Goal: Book appointment/travel/reservation

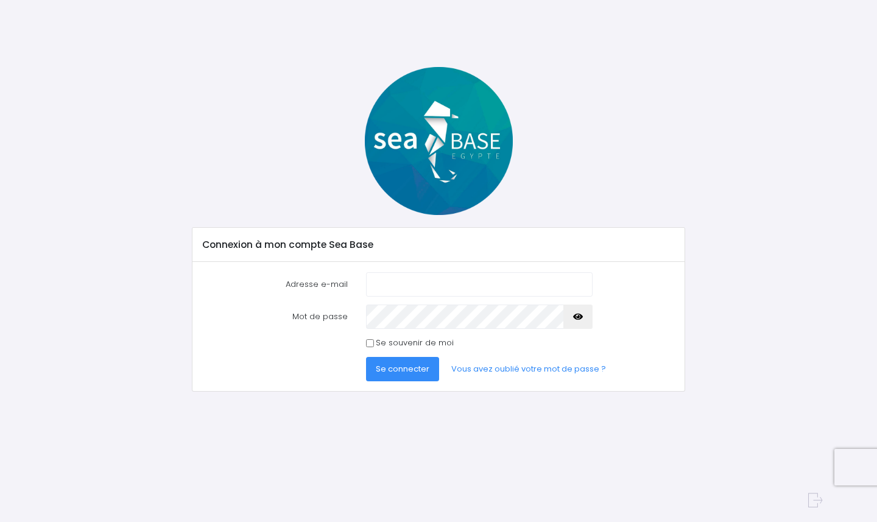
type input "[EMAIL_ADDRESS][DOMAIN_NAME]"
click at [399, 358] on button "Se connecter" at bounding box center [402, 369] width 73 height 24
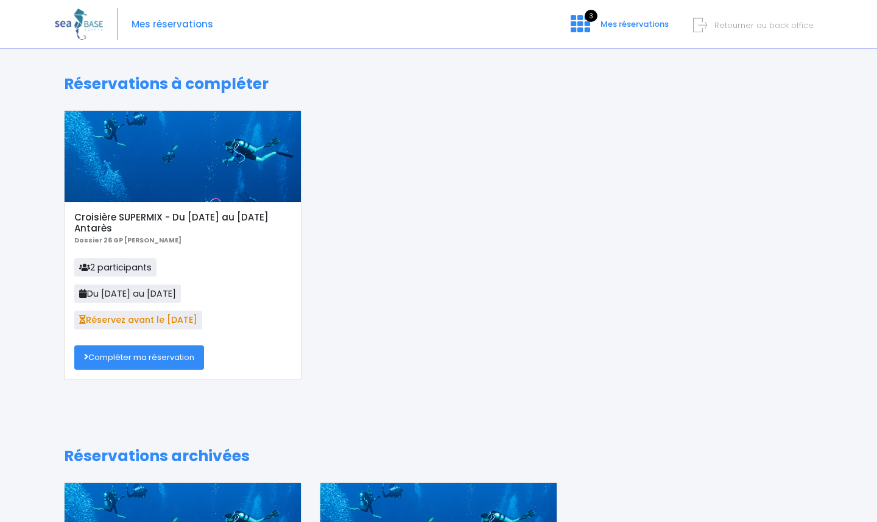
click at [147, 359] on link "Compléter ma réservation" at bounding box center [139, 357] width 130 height 24
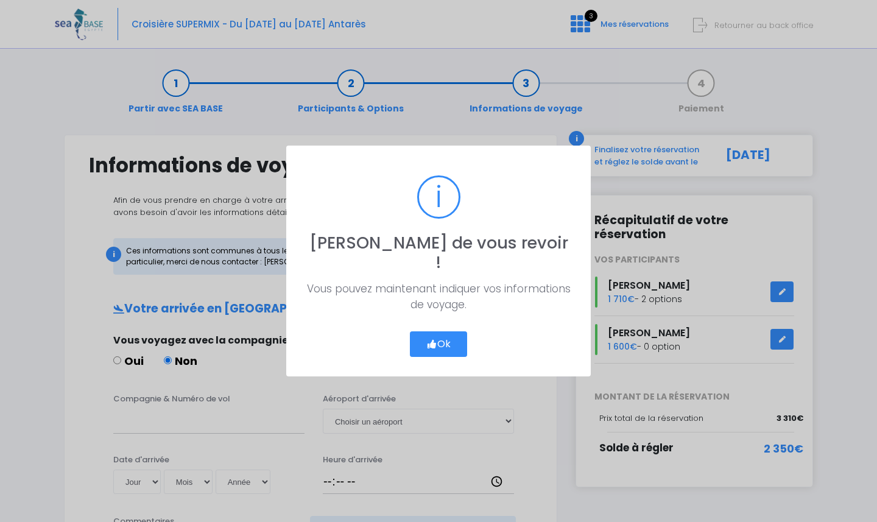
click at [436, 331] on button "Ok" at bounding box center [438, 344] width 57 height 26
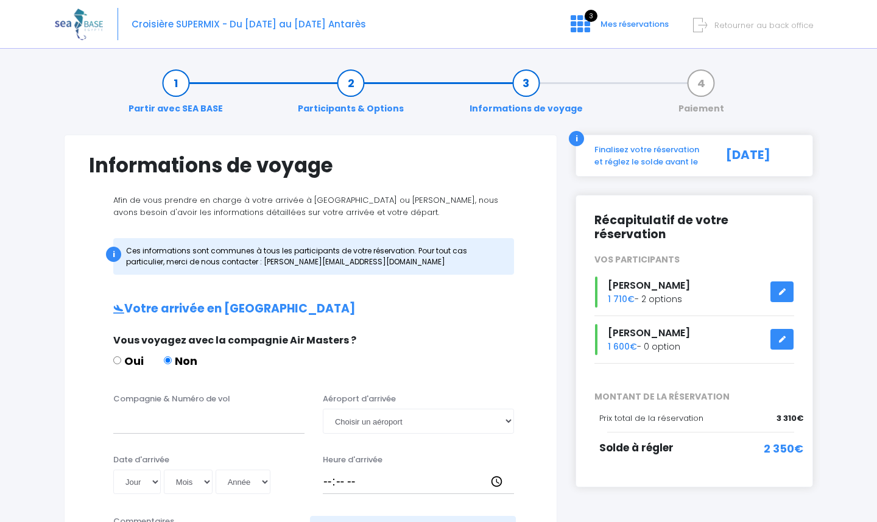
click at [710, 79] on link "Paiement" at bounding box center [701, 96] width 58 height 38
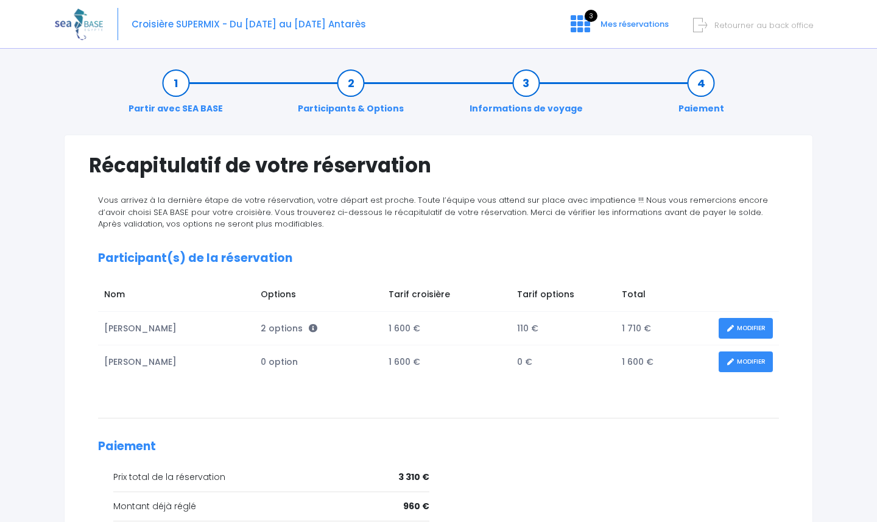
scroll to position [164, 0]
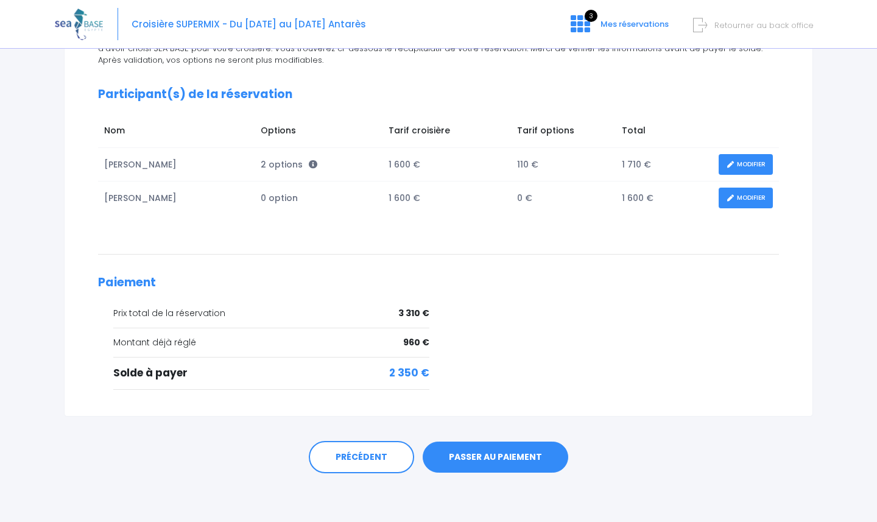
click at [492, 454] on link "PASSER AU PAIEMENT" at bounding box center [496, 457] width 146 height 32
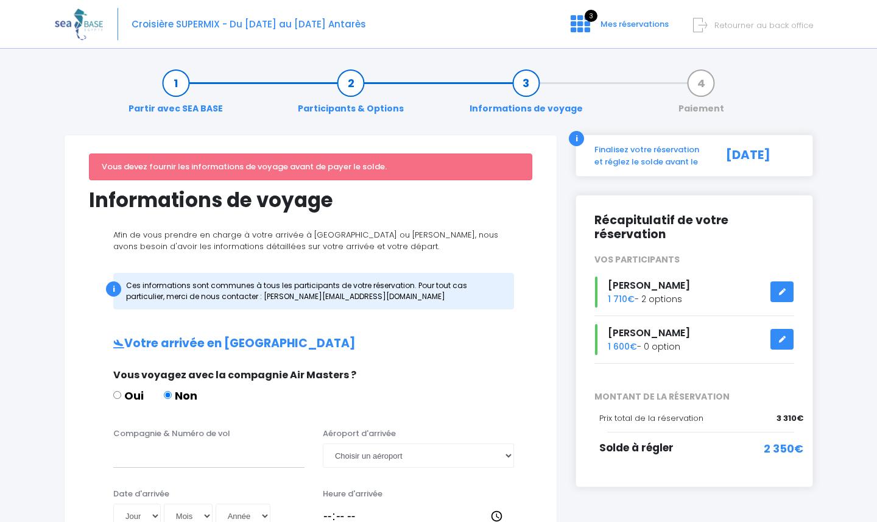
click at [760, 28] on span "Retourner au back office" at bounding box center [763, 25] width 99 height 12
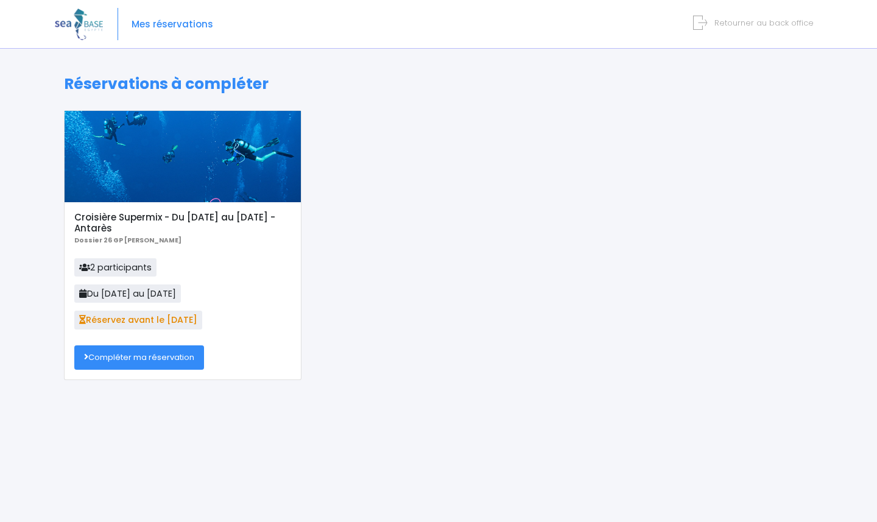
click at [150, 358] on link "Compléter ma réservation" at bounding box center [139, 357] width 130 height 24
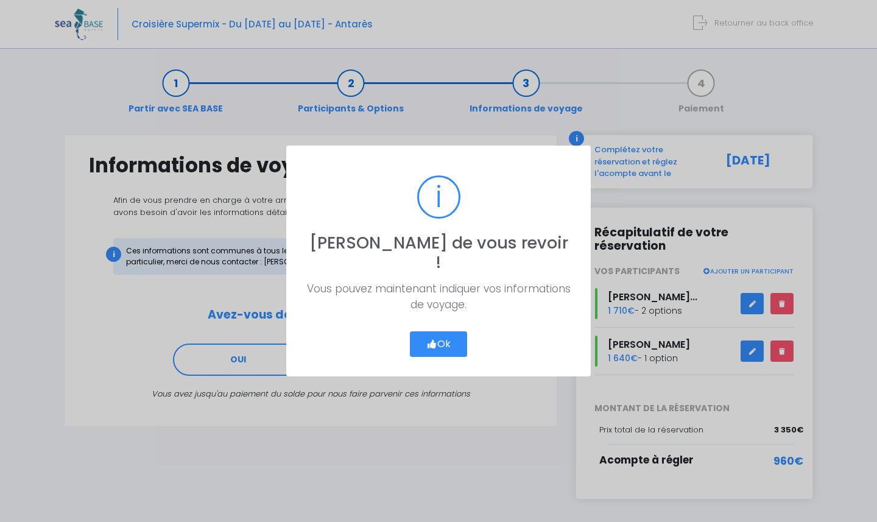
click at [452, 335] on button "Ok" at bounding box center [438, 344] width 57 height 26
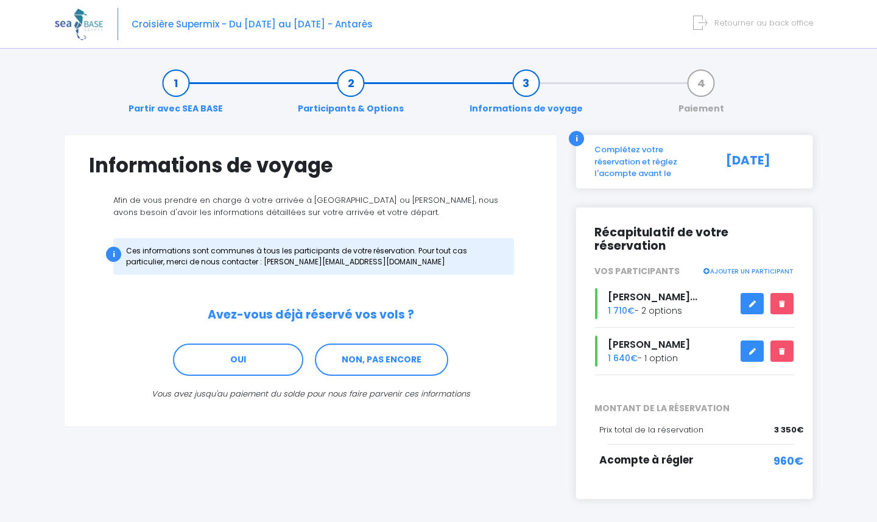
click at [712, 85] on link "Paiement" at bounding box center [701, 96] width 58 height 38
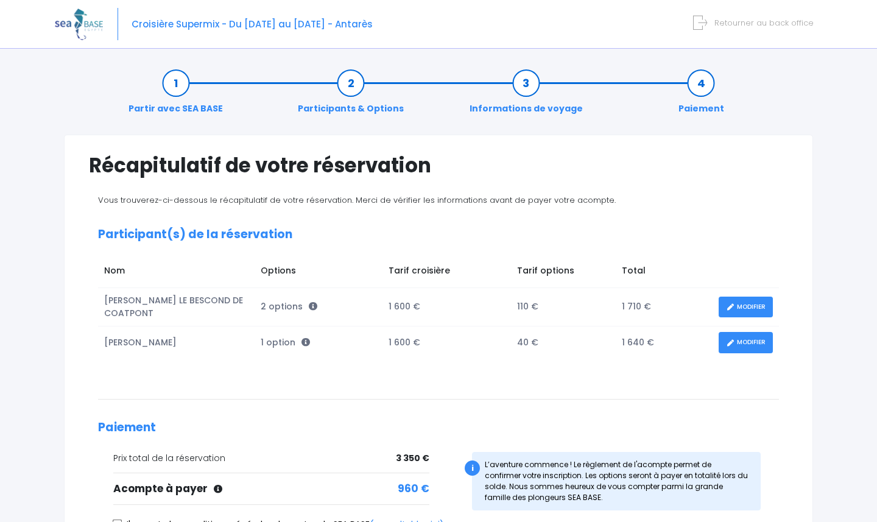
scroll to position [170, 0]
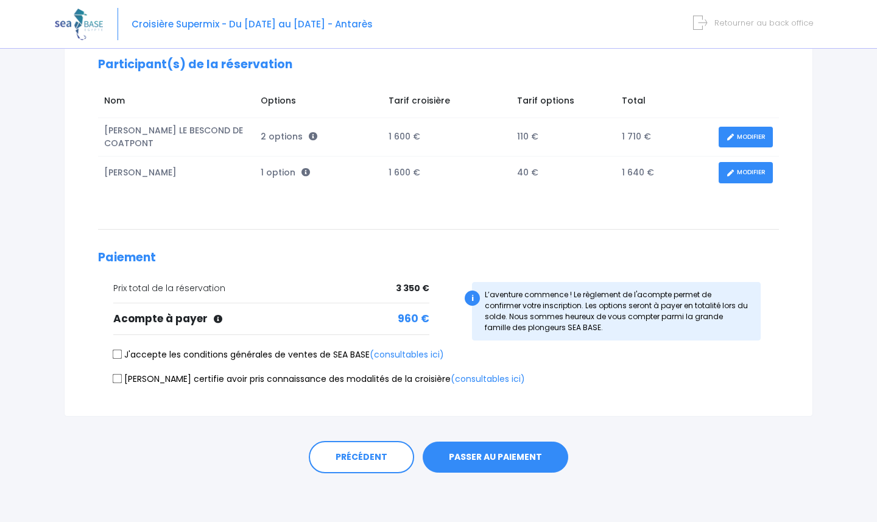
click at [484, 463] on button "PASSER AU PAIEMENT" at bounding box center [496, 457] width 146 height 32
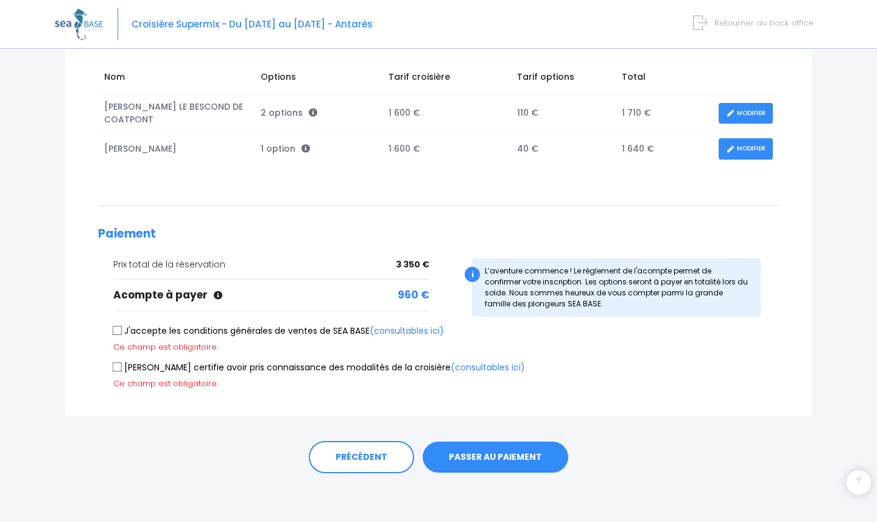
click at [233, 332] on label "J'accepte les conditions générales de ventes de SEA BASE (consultables ici)" at bounding box center [278, 330] width 331 height 13
click at [122, 332] on input "J'accepte les conditions générales de ventes de SEA BASE (consultables ici)" at bounding box center [118, 330] width 10 height 10
checkbox input "true"
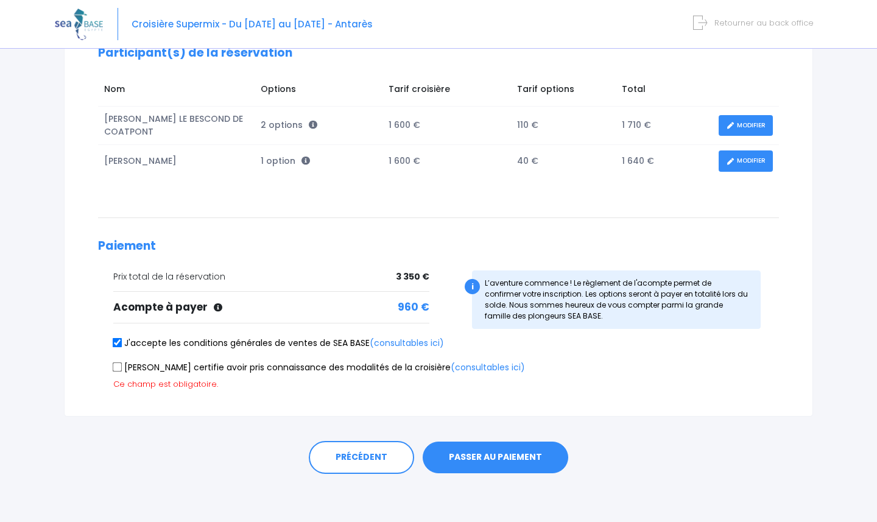
click at [234, 367] on label "Je certifie avoir pris connaissance des modalités de la croisière (consultables…" at bounding box center [319, 367] width 412 height 13
click at [122, 367] on input "Je certifie avoir pris connaissance des modalités de la croisière (consultables…" at bounding box center [118, 367] width 10 height 10
checkbox input "true"
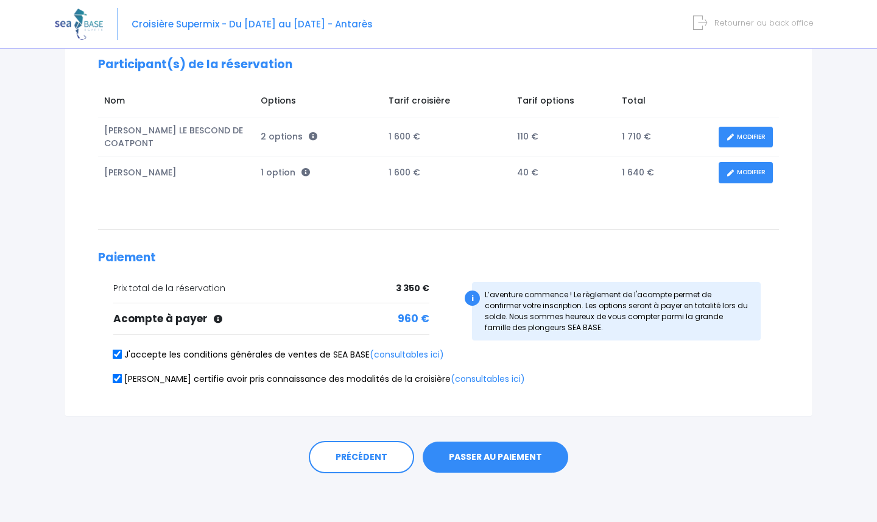
click at [468, 452] on button "PASSER AU PAIEMENT" at bounding box center [496, 457] width 146 height 32
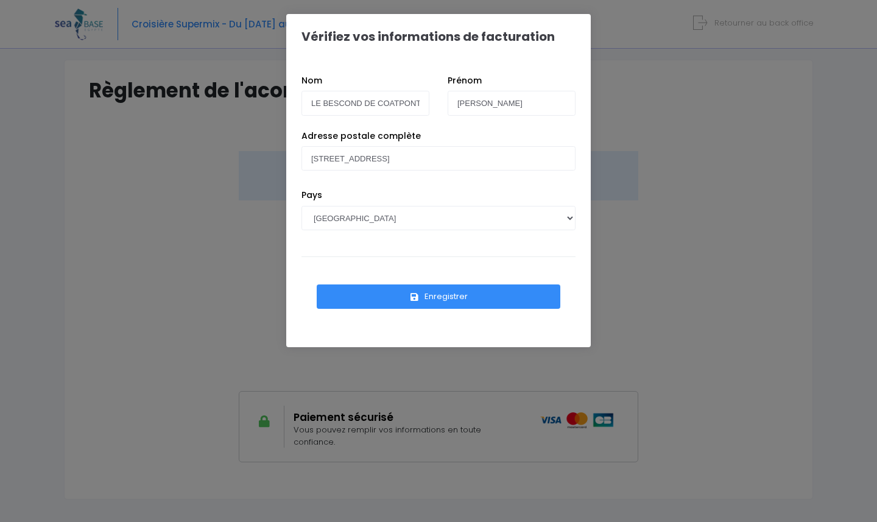
scroll to position [146, 0]
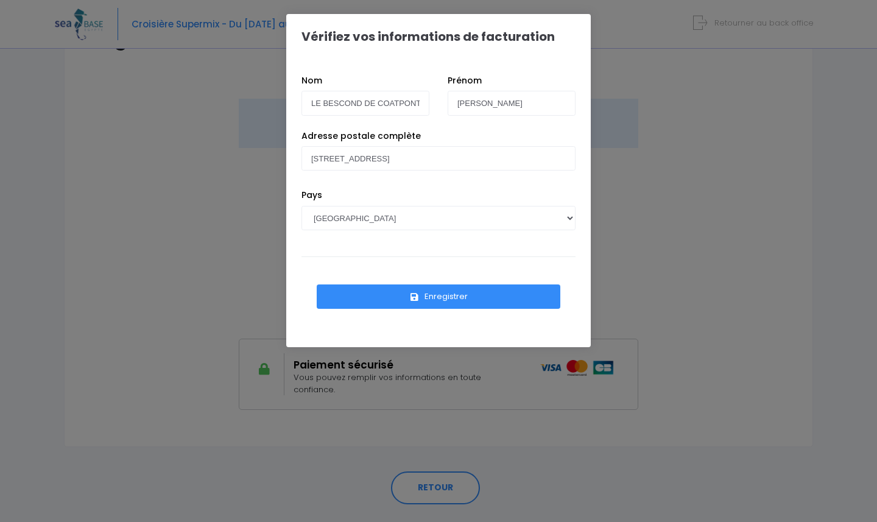
scroll to position [120, 0]
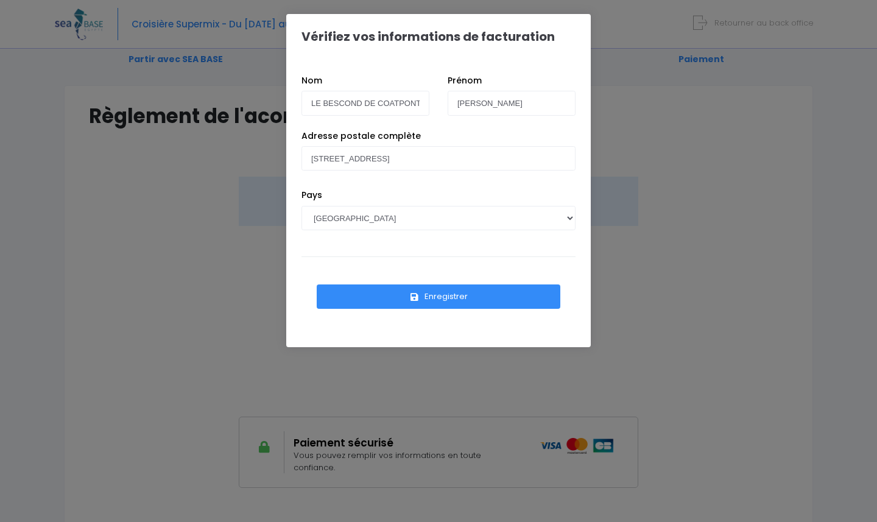
scroll to position [46, 0]
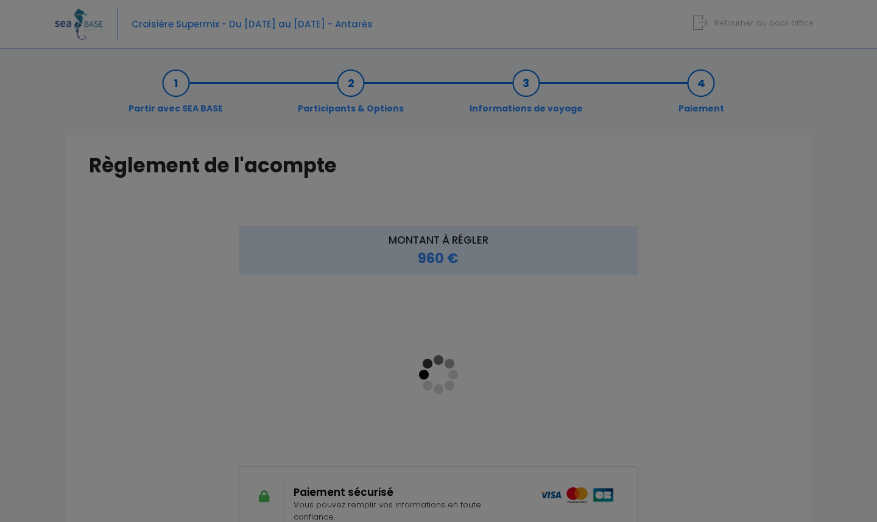
scroll to position [146, 0]
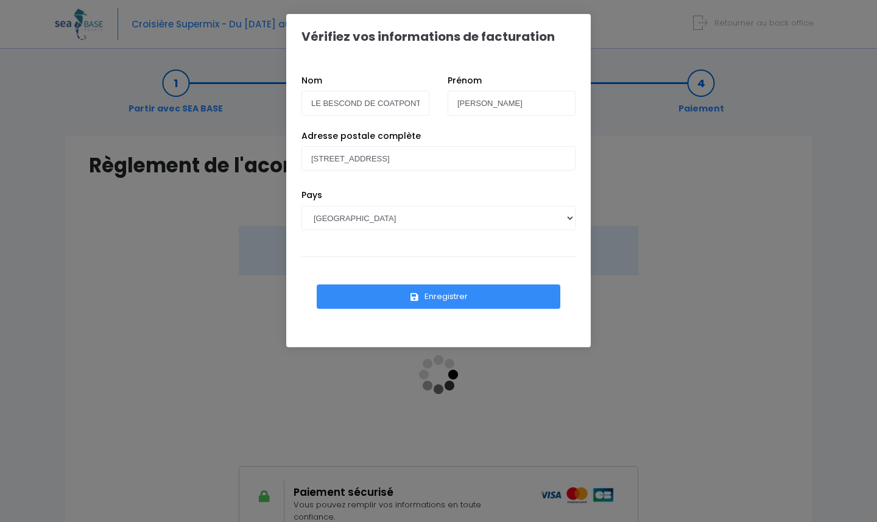
click at [696, 42] on div "Vérifiez vos informations de facturation Nom LE BESCOND DE COATPONT Prénom Chri…" at bounding box center [438, 261] width 877 height 522
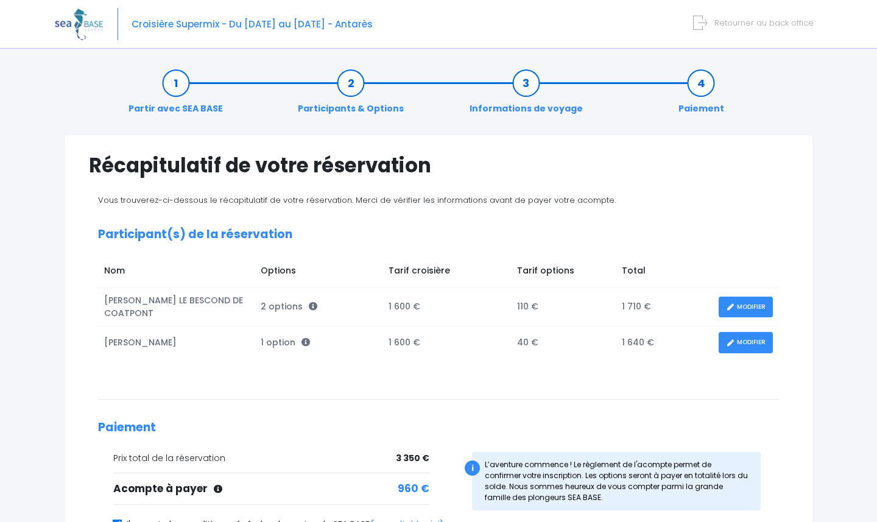
scroll to position [170, 0]
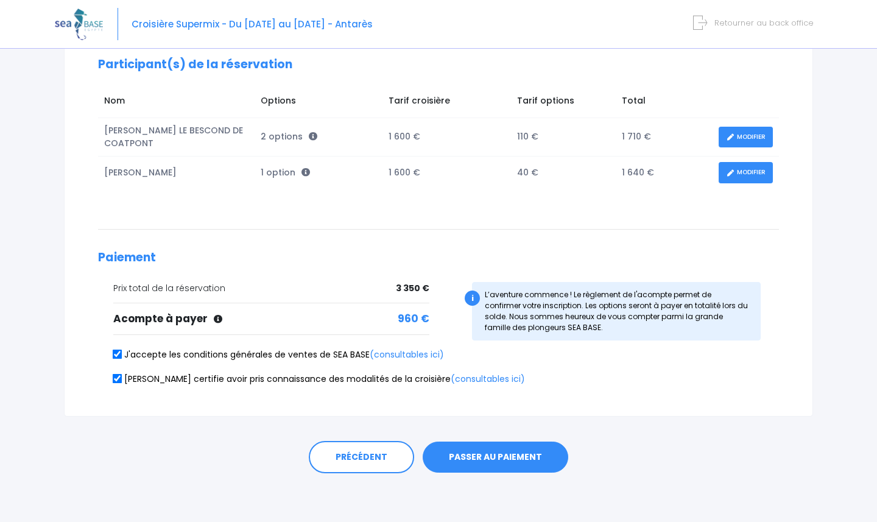
click at [748, 23] on span "Retourner au back office" at bounding box center [763, 23] width 99 height 12
